Goal: Task Accomplishment & Management: Use online tool/utility

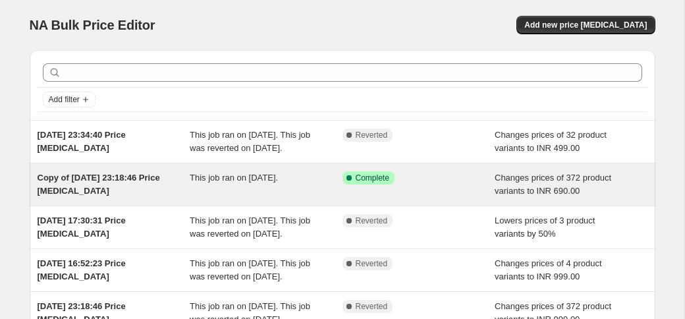
click at [134, 197] on div "Copy of [DATE] 23:18:46 Price [MEDICAL_DATA]" at bounding box center [114, 184] width 153 height 26
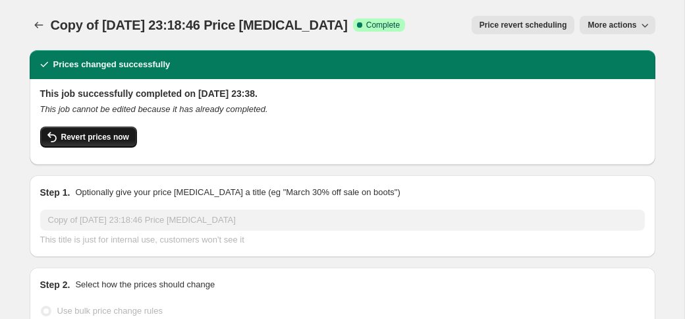
click at [109, 140] on span "Revert prices now" at bounding box center [95, 137] width 68 height 11
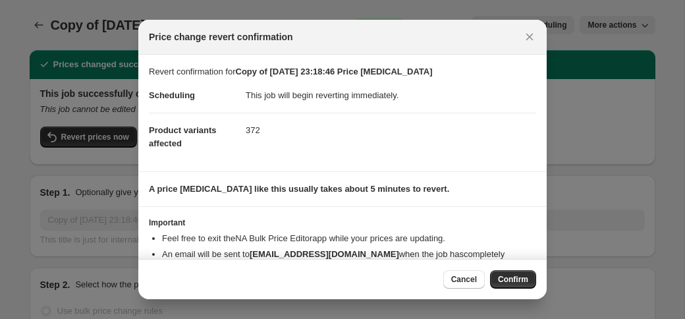
click at [511, 280] on span "Confirm" at bounding box center [513, 279] width 30 height 11
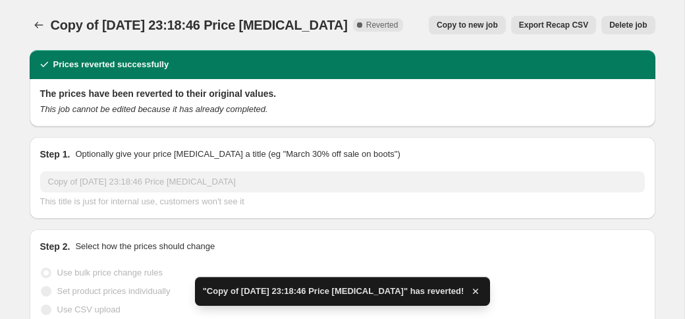
click at [477, 23] on span "Copy to new job" at bounding box center [466, 25] width 61 height 11
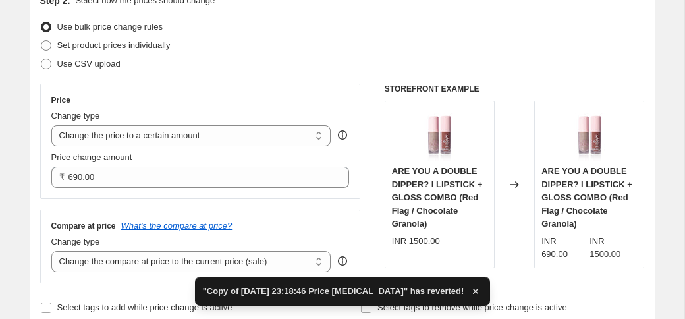
scroll to position [168, 0]
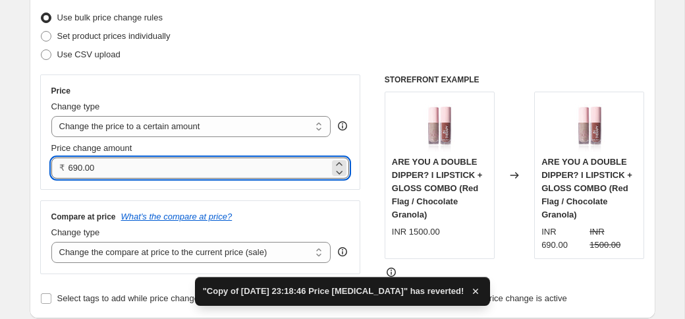
click at [191, 164] on input "690.00" at bounding box center [198, 167] width 261 height 21
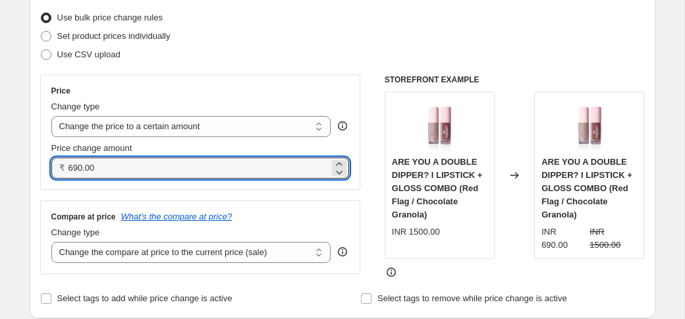
drag, startPoint x: 171, startPoint y: 164, endPoint x: 59, endPoint y: 161, distance: 111.9
click at [59, 161] on div "₹ 690.00" at bounding box center [200, 167] width 298 height 21
type input "1"
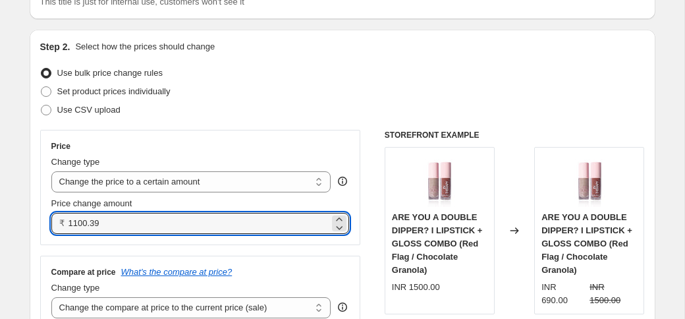
scroll to position [112, 0]
drag, startPoint x: 116, startPoint y: 224, endPoint x: 90, endPoint y: 223, distance: 26.4
click at [89, 223] on input "1100.43" at bounding box center [198, 223] width 261 height 21
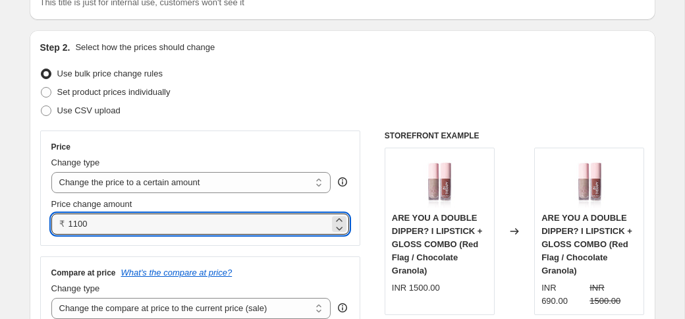
click at [320, 118] on div "Use CSV upload" at bounding box center [342, 110] width 604 height 18
type input "1100.00"
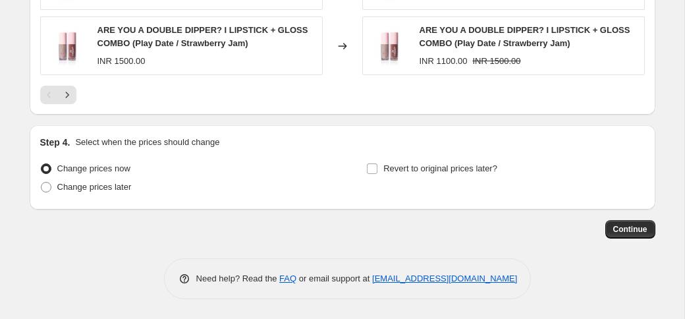
scroll to position [932, 0]
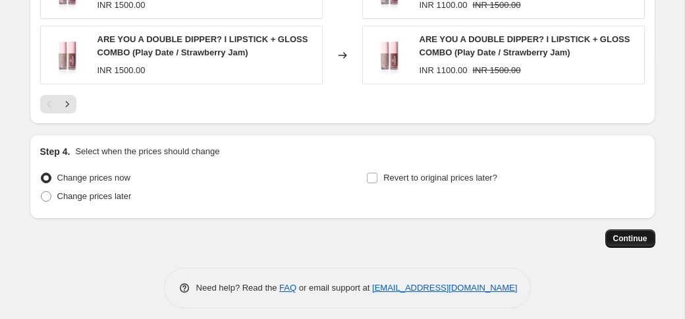
click at [644, 239] on span "Continue" at bounding box center [630, 238] width 34 height 11
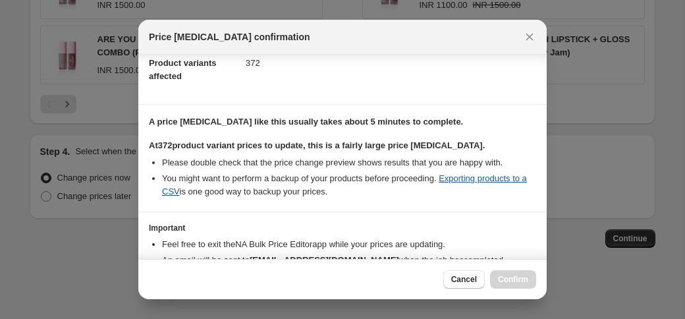
scroll to position [227, 0]
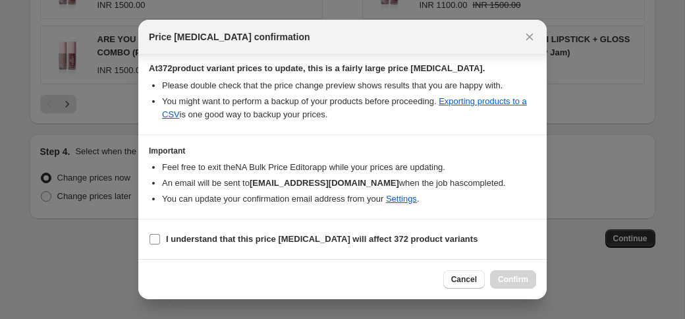
click at [159, 240] on input "I understand that this price [MEDICAL_DATA] will affect 372 product variants" at bounding box center [154, 239] width 11 height 11
checkbox input "true"
click at [498, 281] on span "Confirm" at bounding box center [513, 279] width 30 height 11
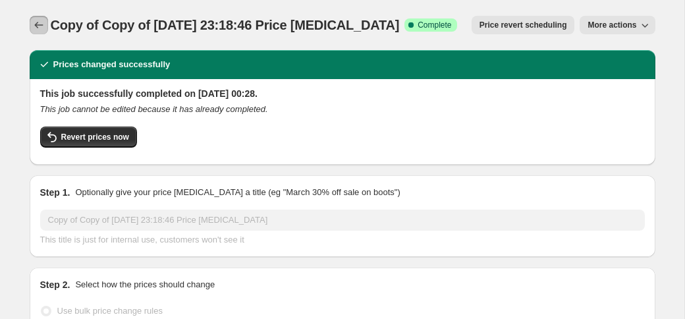
click at [40, 28] on icon "Price change jobs" at bounding box center [38, 24] width 13 height 13
